Goal: Task Accomplishment & Management: Use online tool/utility

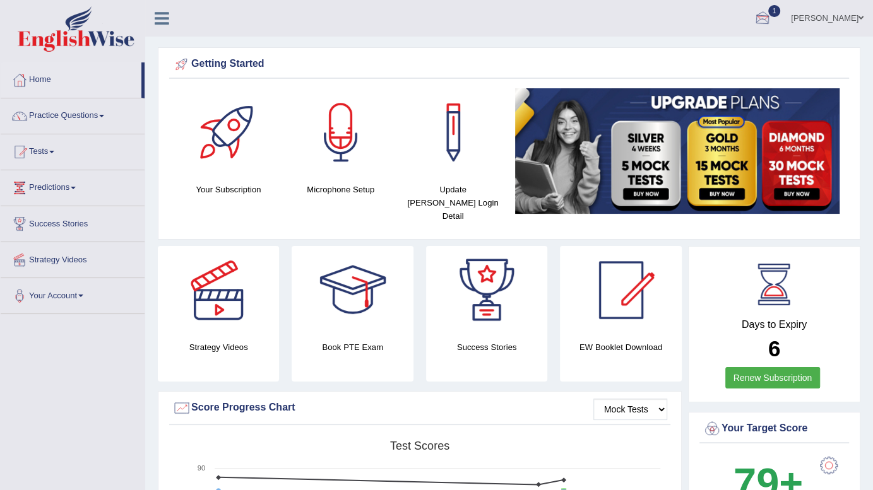
click at [772, 20] on div at bounding box center [762, 18] width 19 height 19
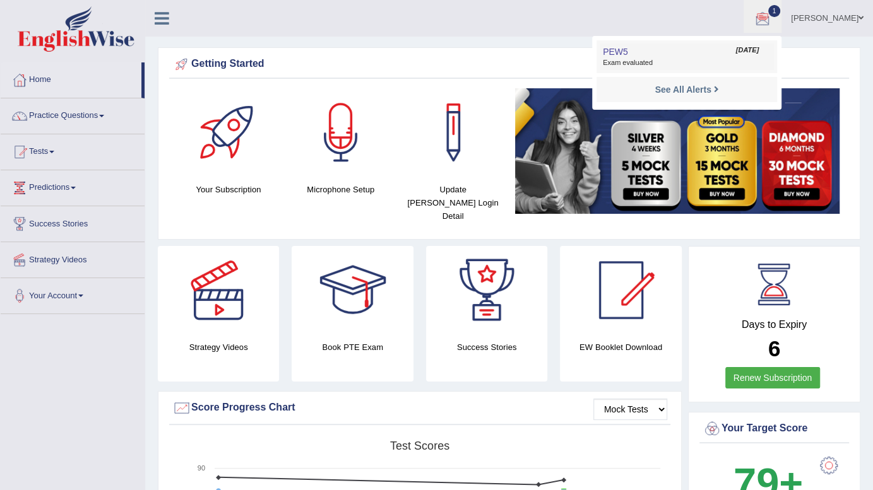
click at [675, 63] on span "Exam evaluated" at bounding box center [687, 63] width 168 height 10
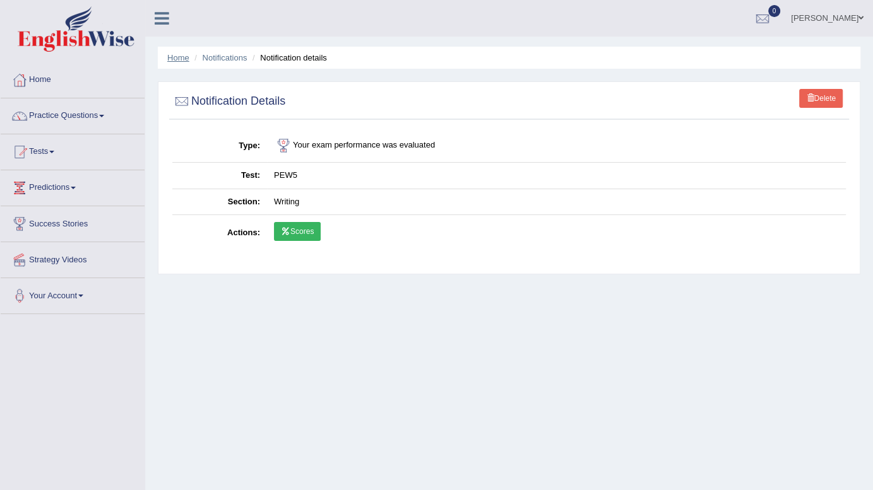
click at [183, 53] on link "Home" at bounding box center [178, 57] width 22 height 9
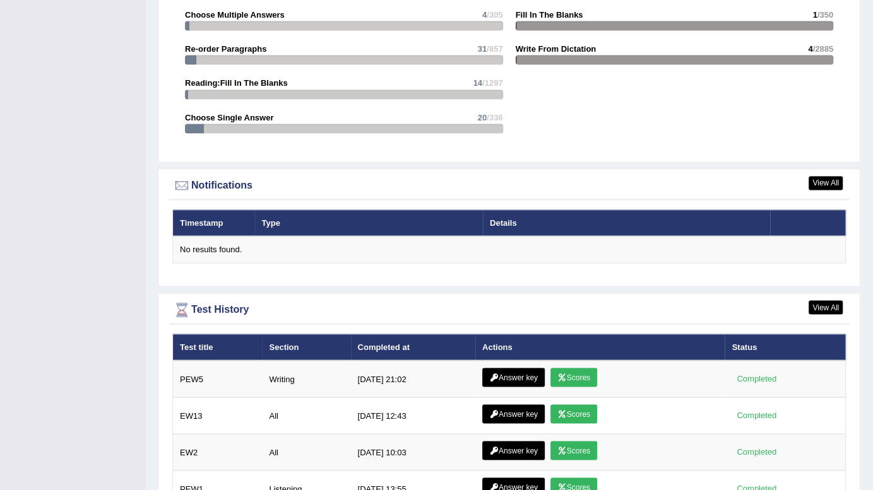
scroll to position [1591, 0]
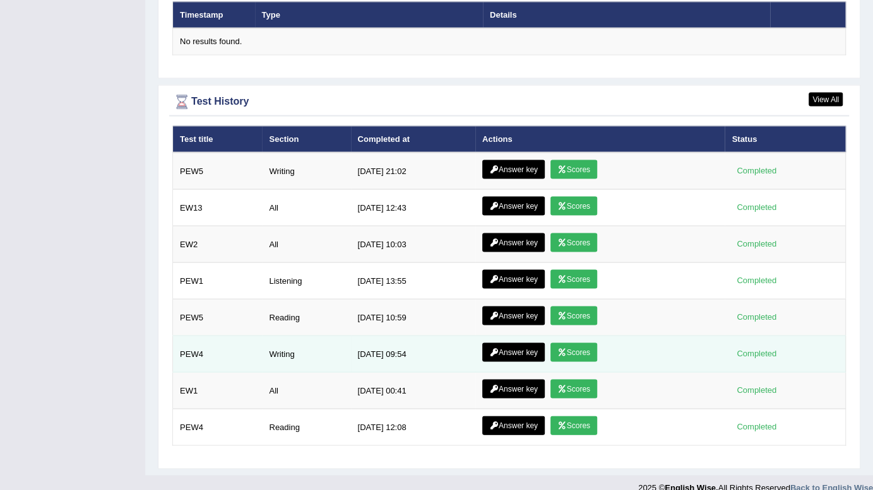
click at [570, 343] on link "Scores" at bounding box center [573, 352] width 47 height 19
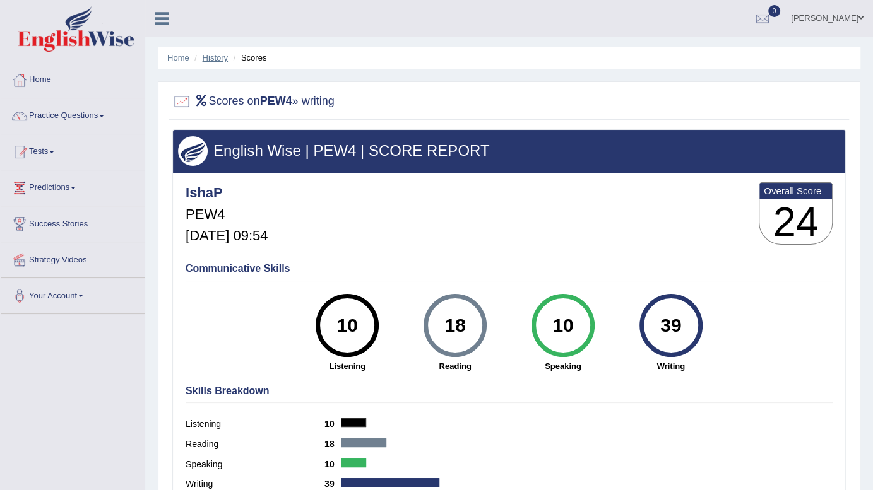
click at [209, 61] on link "History" at bounding box center [215, 57] width 25 height 9
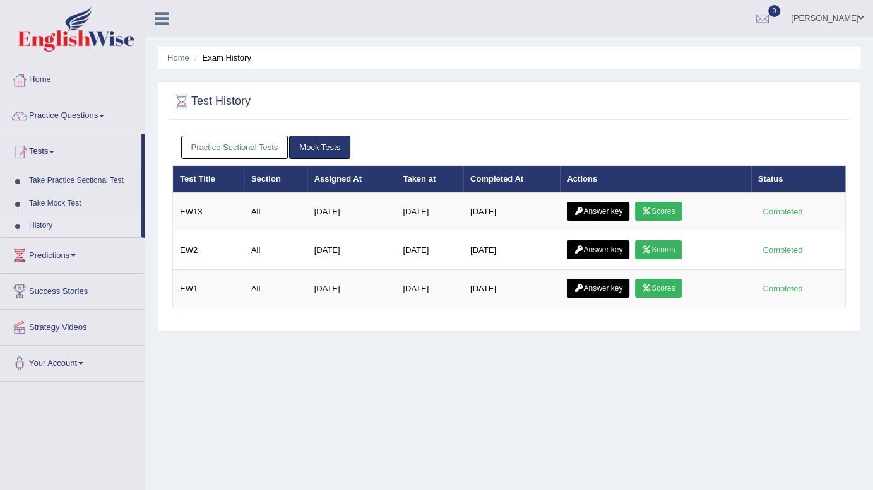
click at [230, 146] on link "Practice Sectional Tests" at bounding box center [234, 147] width 107 height 23
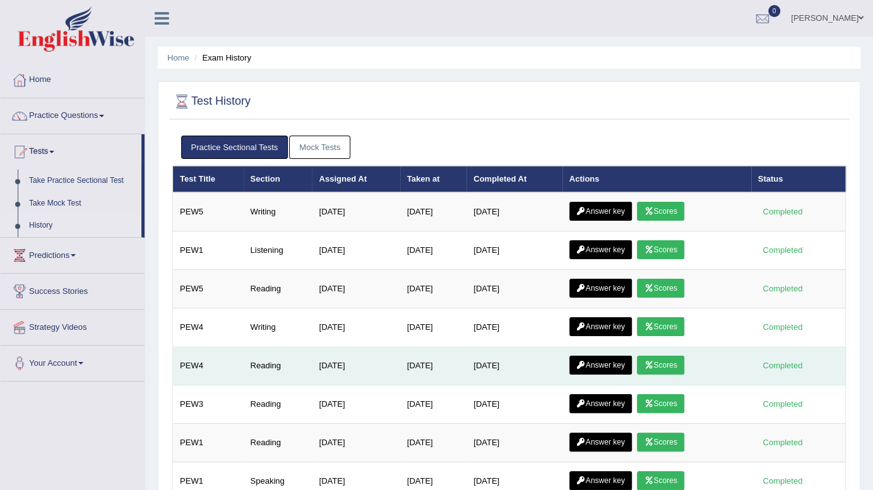
scroll to position [172, 0]
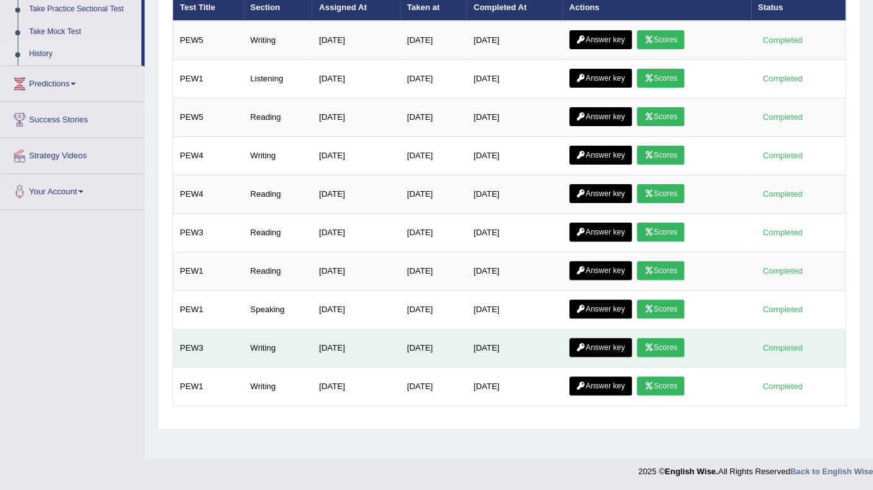
click at [653, 347] on icon at bounding box center [648, 348] width 9 height 8
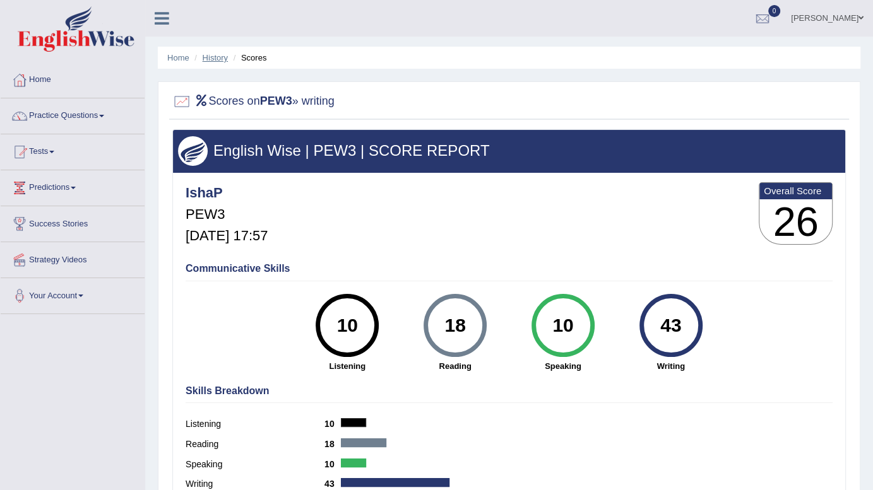
click at [216, 60] on link "History" at bounding box center [215, 57] width 25 height 9
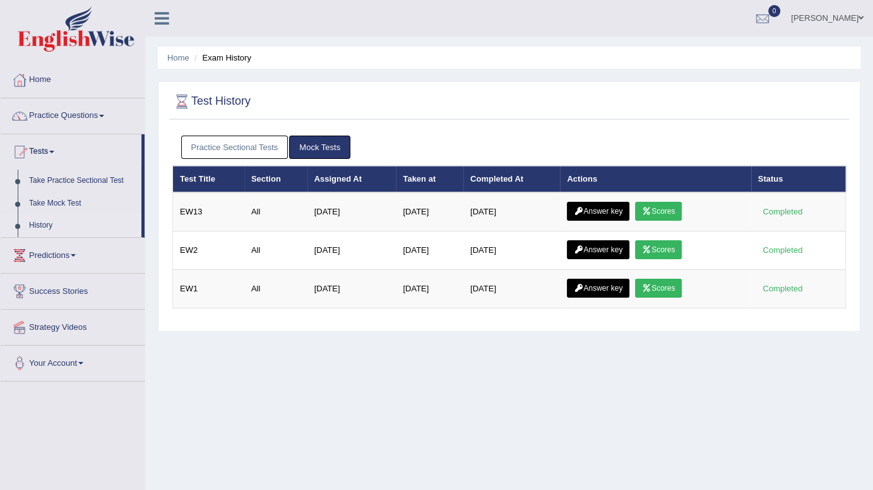
click at [246, 143] on link "Practice Sectional Tests" at bounding box center [234, 147] width 107 height 23
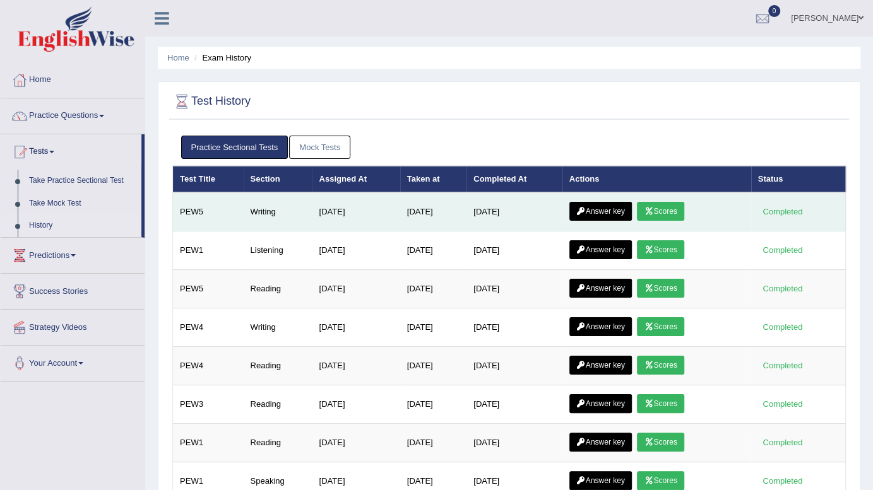
click at [651, 209] on icon at bounding box center [648, 212] width 9 height 8
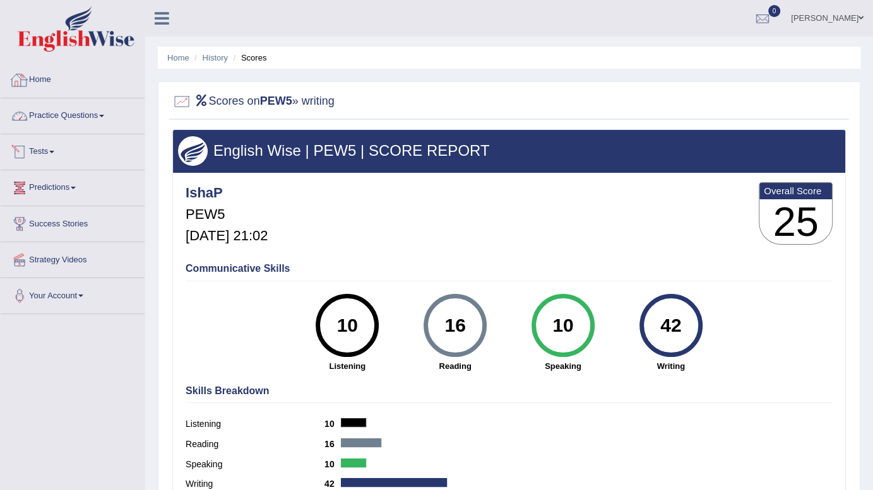
click at [43, 82] on link "Home" at bounding box center [73, 78] width 144 height 32
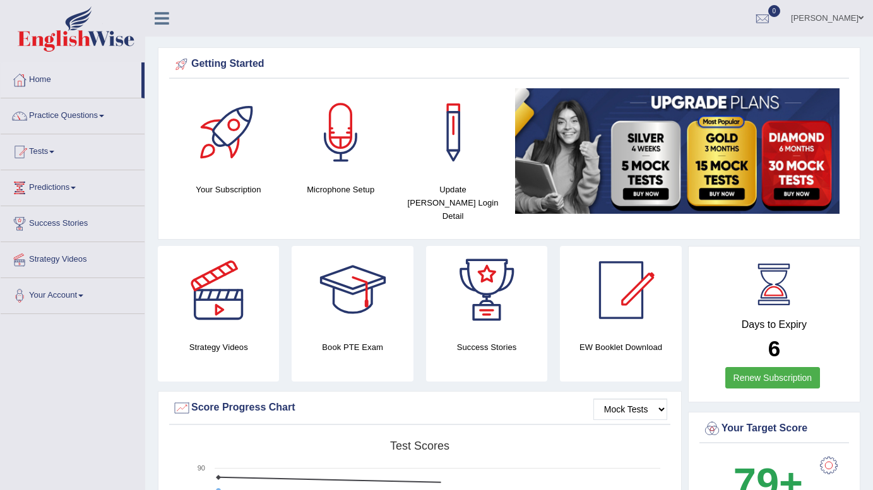
click at [42, 150] on link "Tests" at bounding box center [73, 150] width 144 height 32
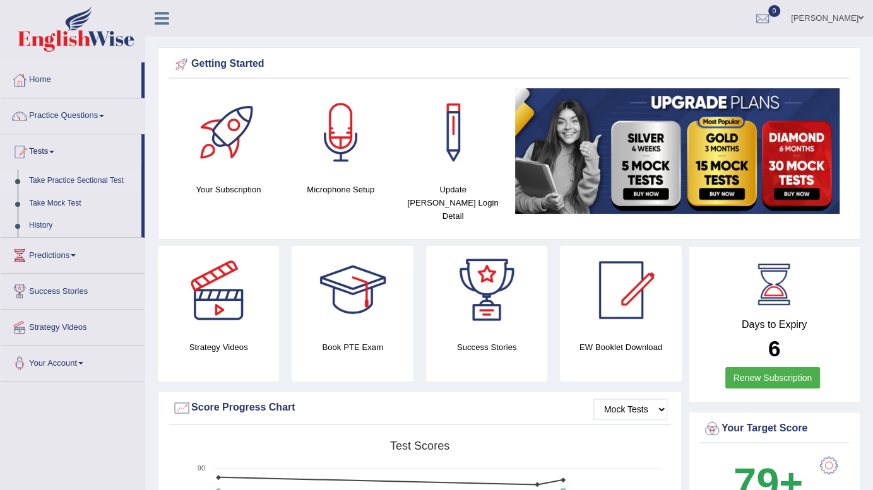
click at [47, 178] on link "Take Practice Sectional Test" at bounding box center [82, 181] width 118 height 23
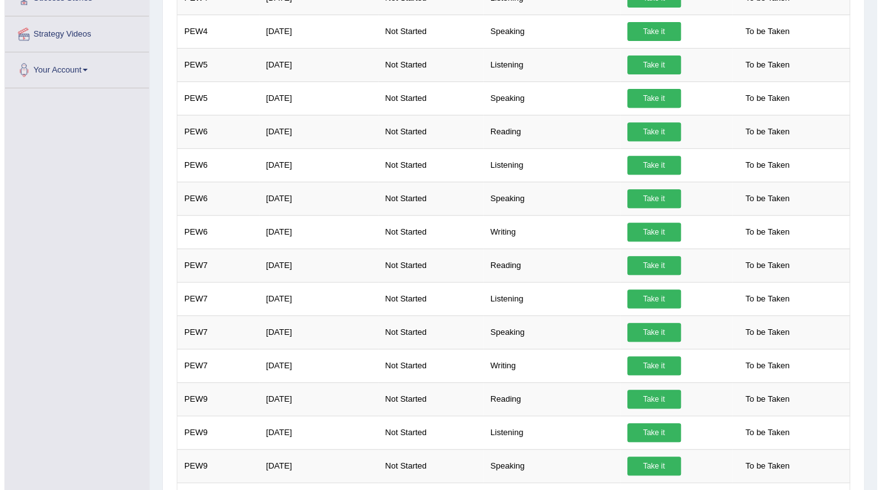
scroll to position [294, 0]
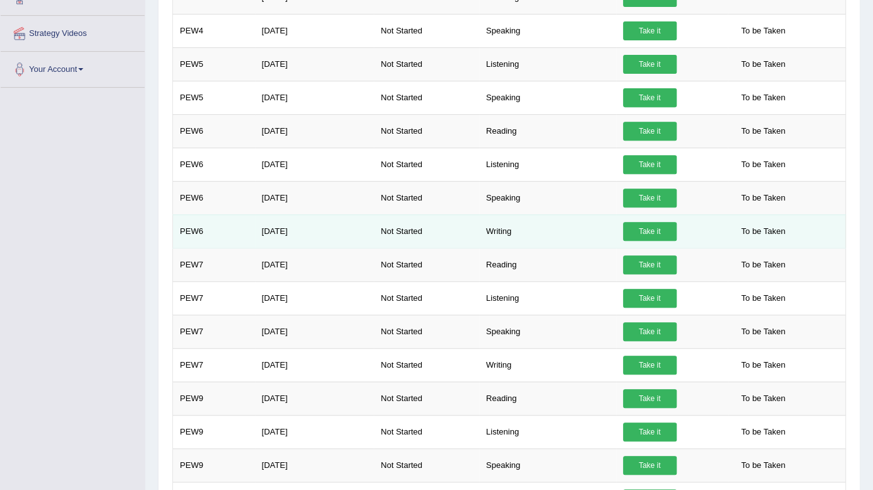
click at [656, 229] on link "Take it" at bounding box center [650, 231] width 54 height 19
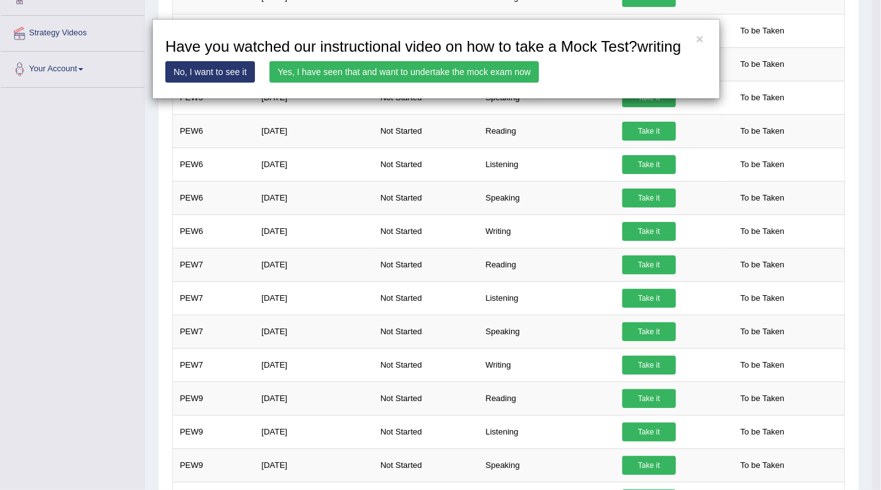
click at [436, 82] on link "Yes, I have seen that and want to undertake the mock exam now" at bounding box center [405, 71] width 270 height 21
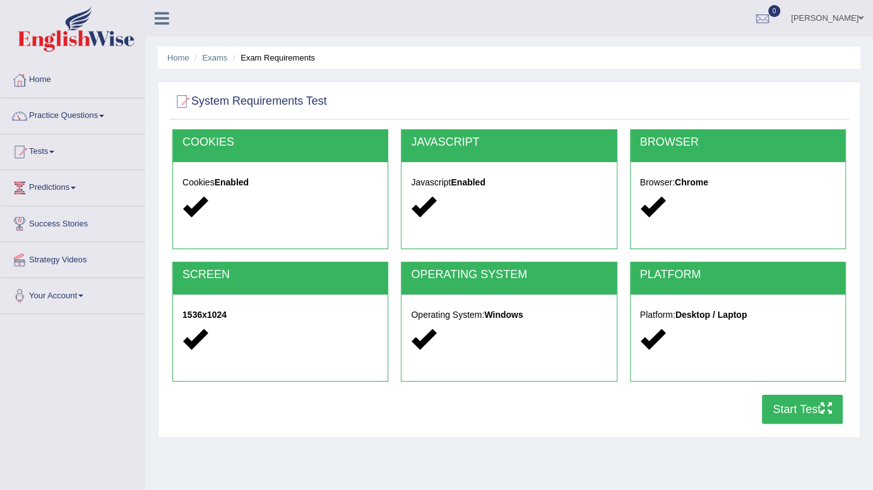
click at [831, 413] on icon "button" at bounding box center [826, 408] width 11 height 11
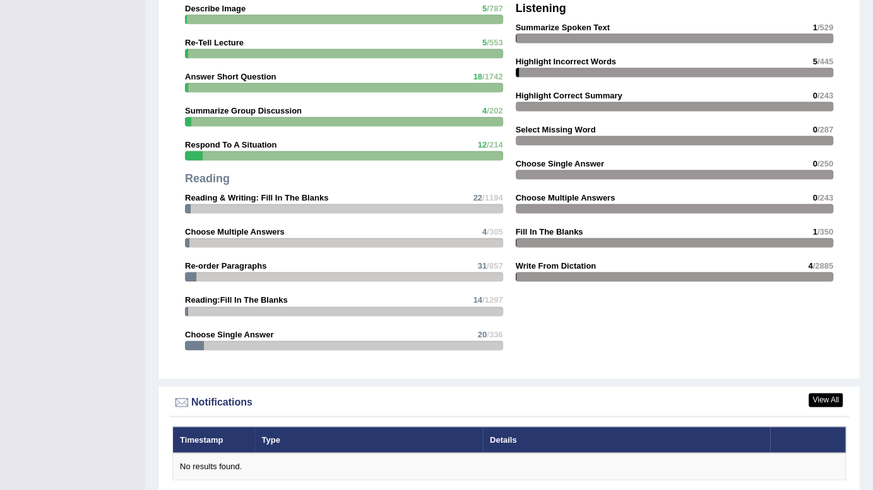
scroll to position [1580, 0]
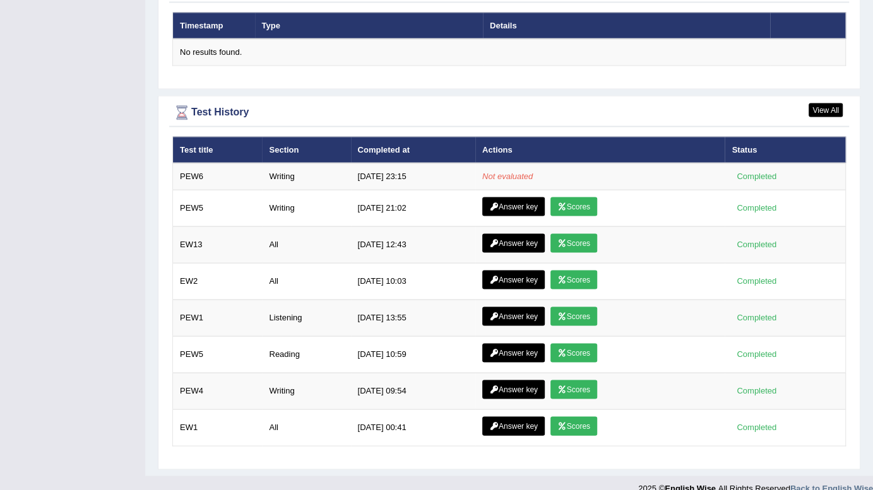
click at [299, 136] on th "Section" at bounding box center [306, 149] width 88 height 27
